Goal: Transaction & Acquisition: Purchase product/service

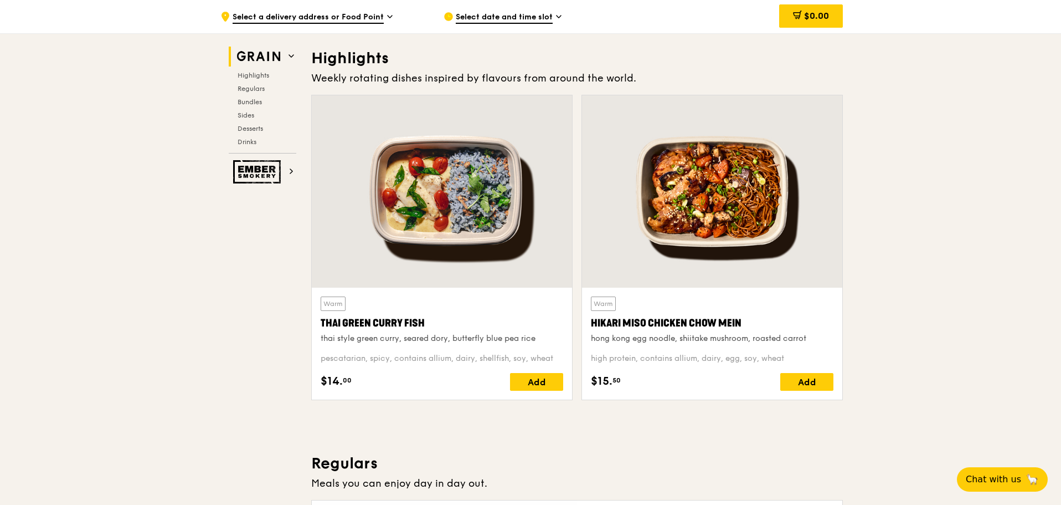
scroll to position [332, 0]
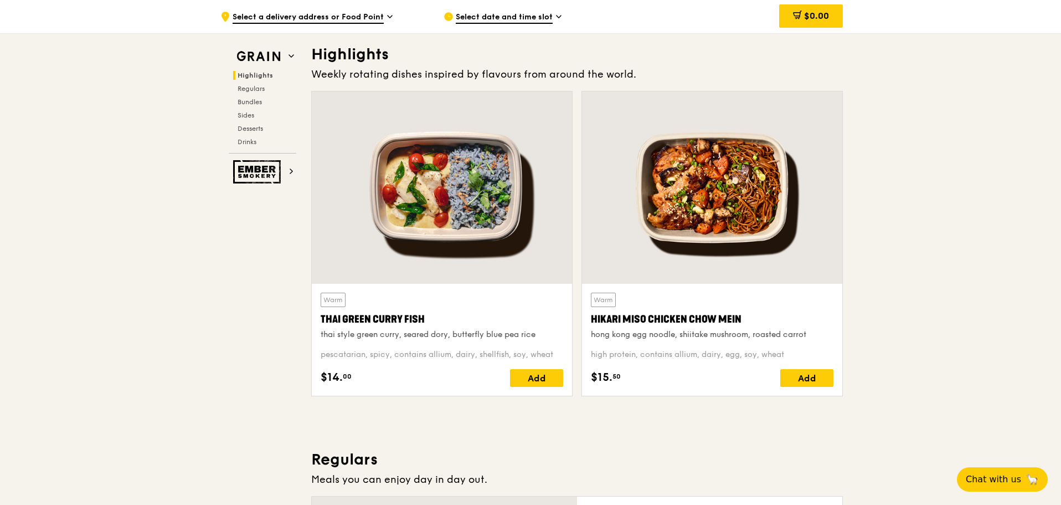
click at [667, 322] on div "Hikari Miso Chicken Chow Mein" at bounding box center [712, 319] width 243 height 16
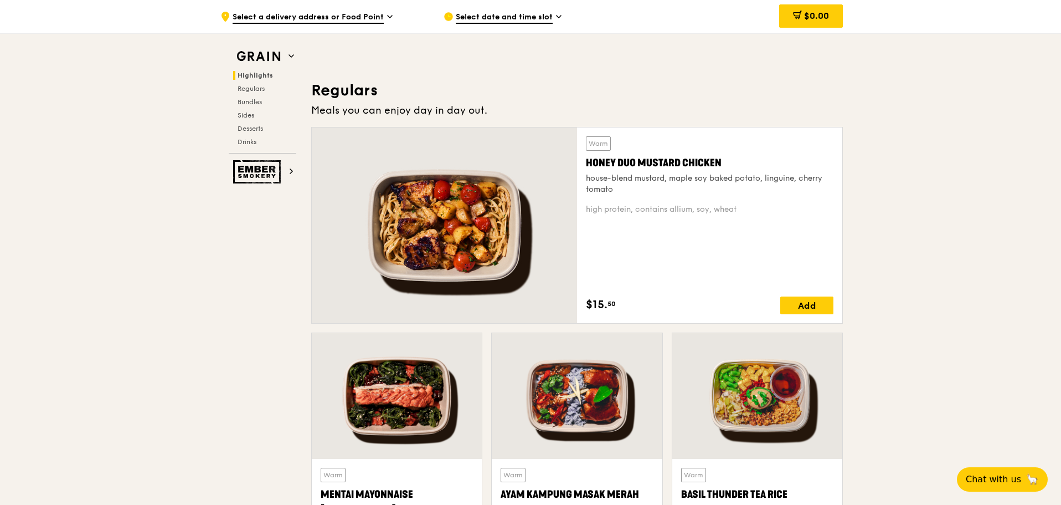
scroll to position [720, 0]
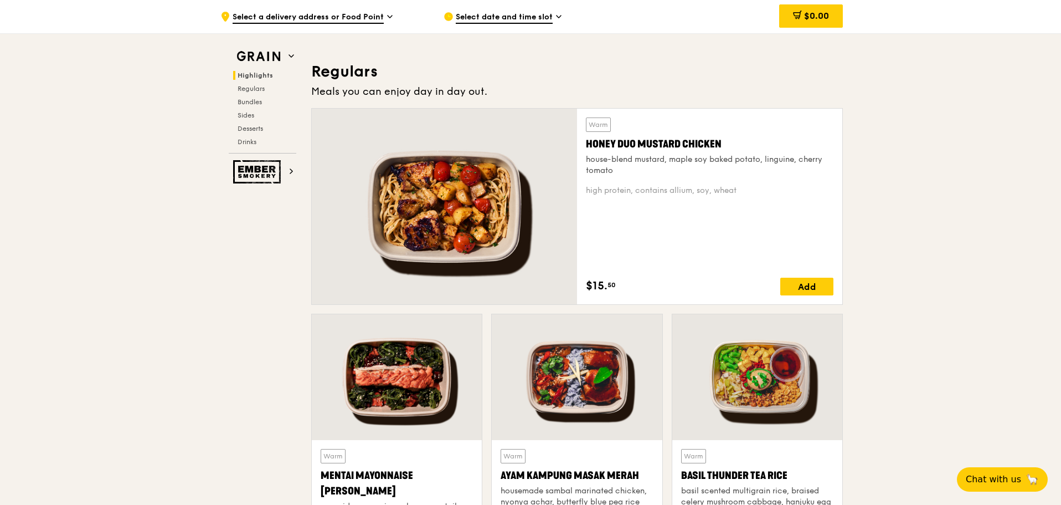
drag, startPoint x: 208, startPoint y: 279, endPoint x: 178, endPoint y: 242, distance: 48.5
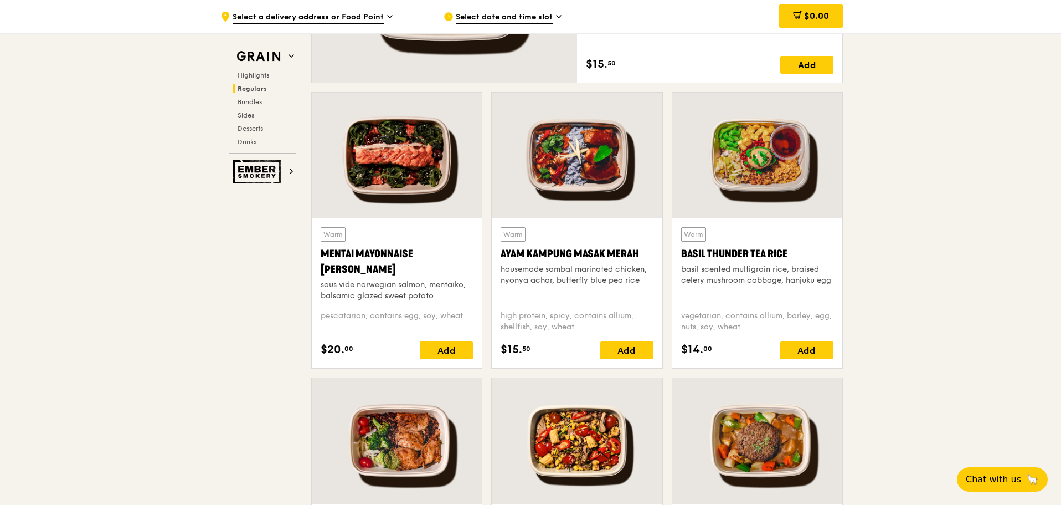
scroll to position [997, 0]
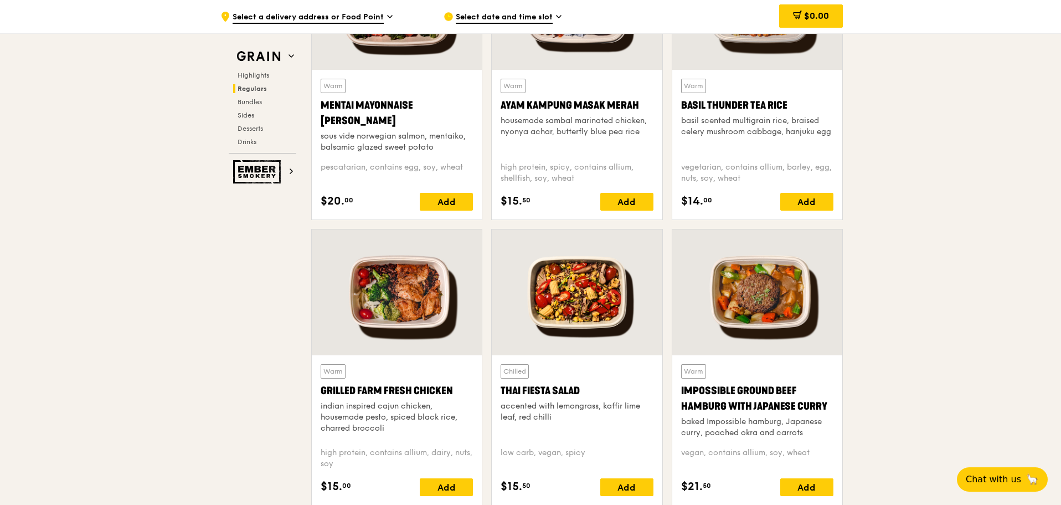
scroll to position [1163, 0]
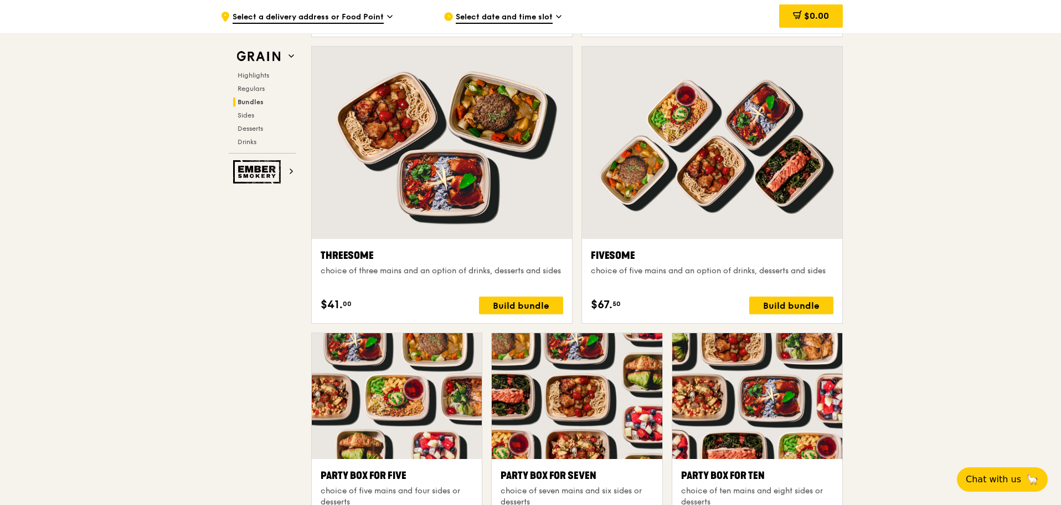
scroll to position [1884, 0]
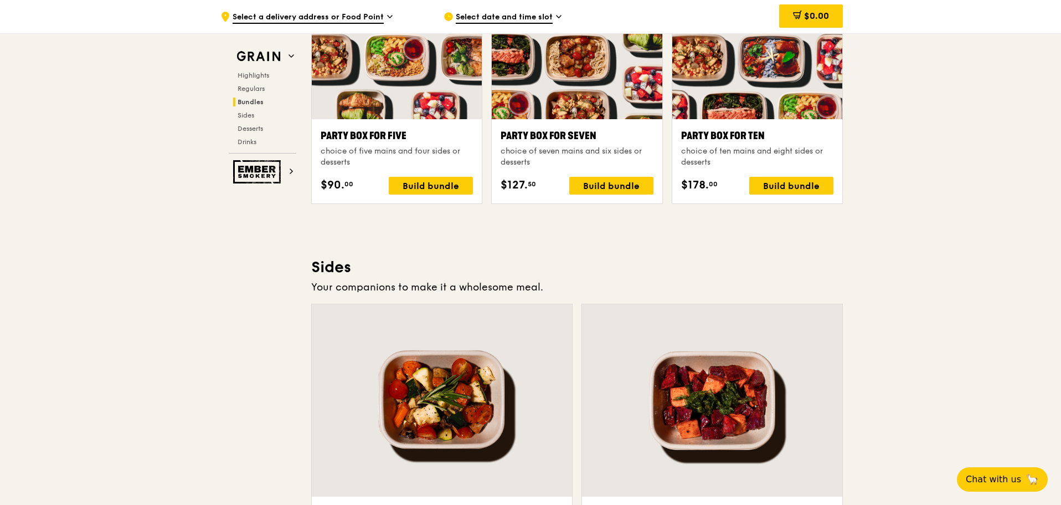
scroll to position [2382, 0]
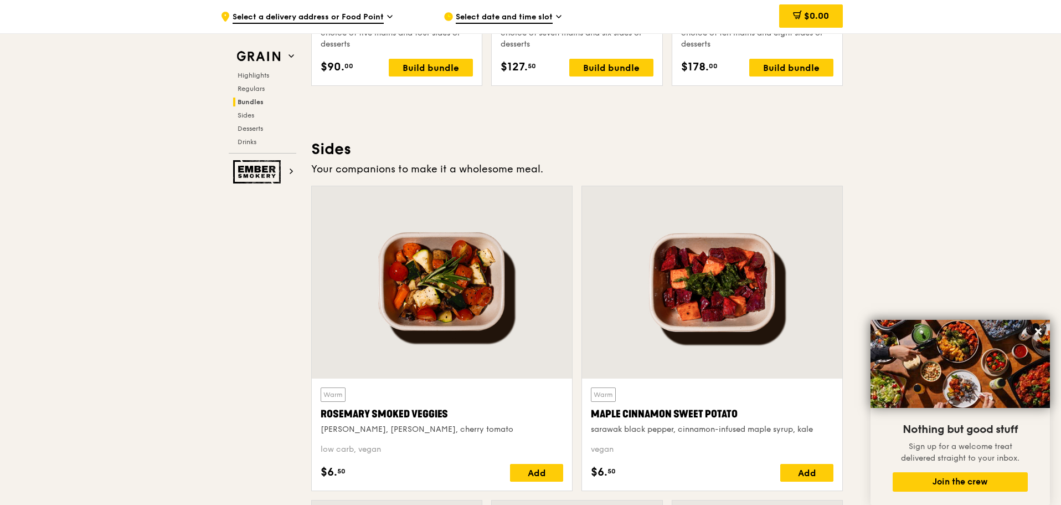
click at [135, 305] on div ".cls-1 { fill: none; stroke: #fff; stroke-linecap: round; stroke-linejoin: roun…" at bounding box center [530, 4] width 1061 height 4667
click at [227, 306] on div "Grain Highlights Regulars Bundles Sides Desserts Drinks Ember Smokery What will…" at bounding box center [530, 21] width 625 height 4634
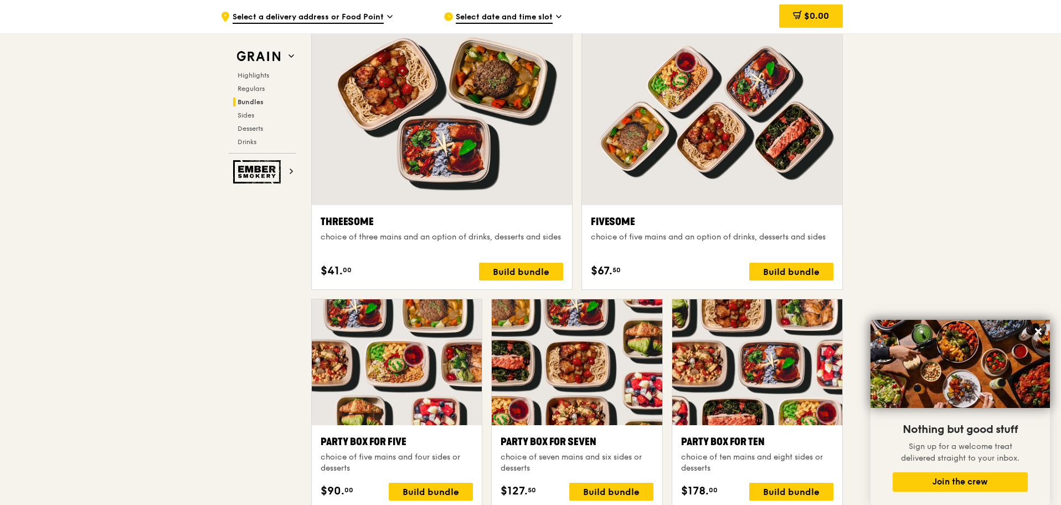
scroll to position [1828, 0]
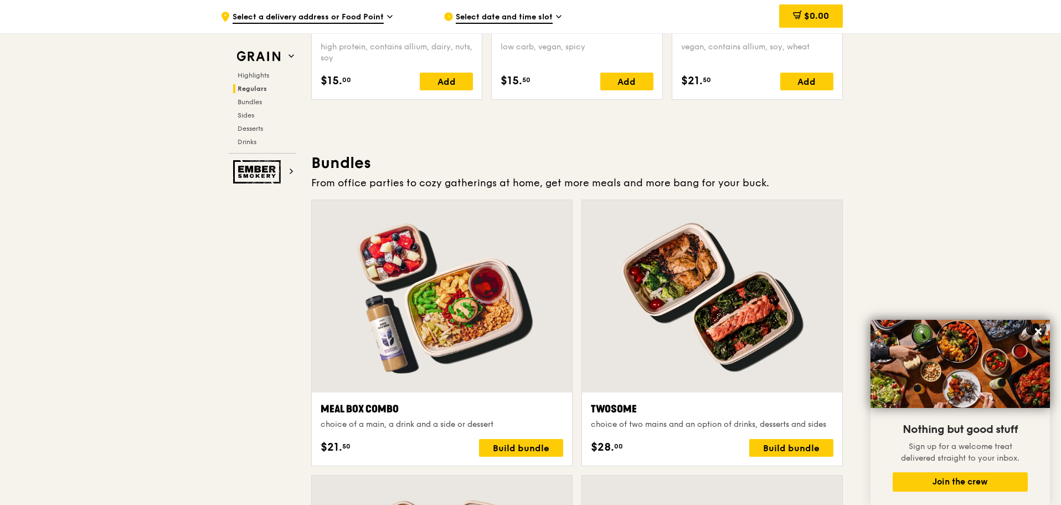
scroll to position [1219, 0]
